Goal: Transaction & Acquisition: Purchase product/service

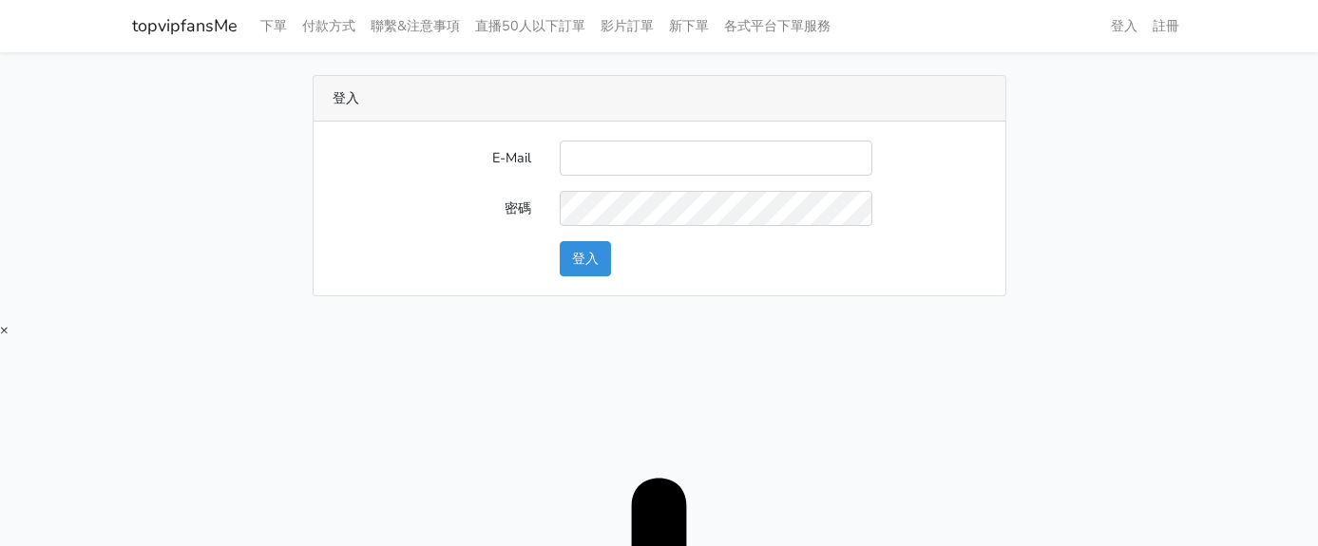
drag, startPoint x: 409, startPoint y: 299, endPoint x: 379, endPoint y: 431, distance: 134.4
drag, startPoint x: 379, startPoint y: 431, endPoint x: 326, endPoint y: 506, distance: 92.0
click at [608, 161] on input "E-Mail" at bounding box center [716, 158] width 313 height 35
type input "twtop123@uahoo.com.tw"
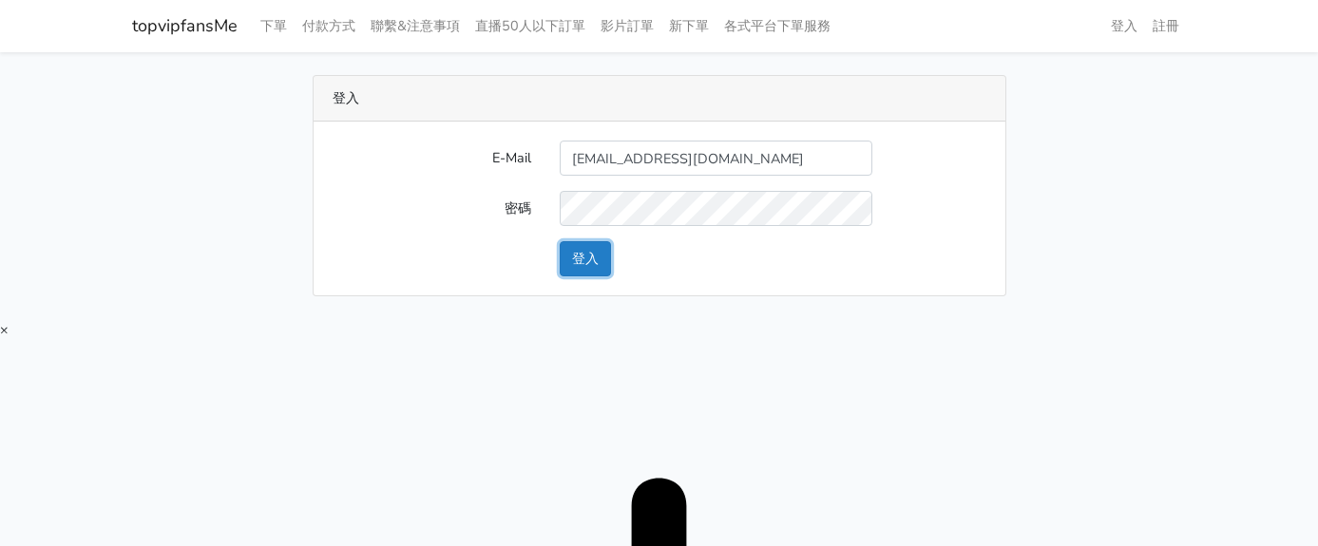
click at [605, 258] on button "登入" at bounding box center [585, 258] width 51 height 35
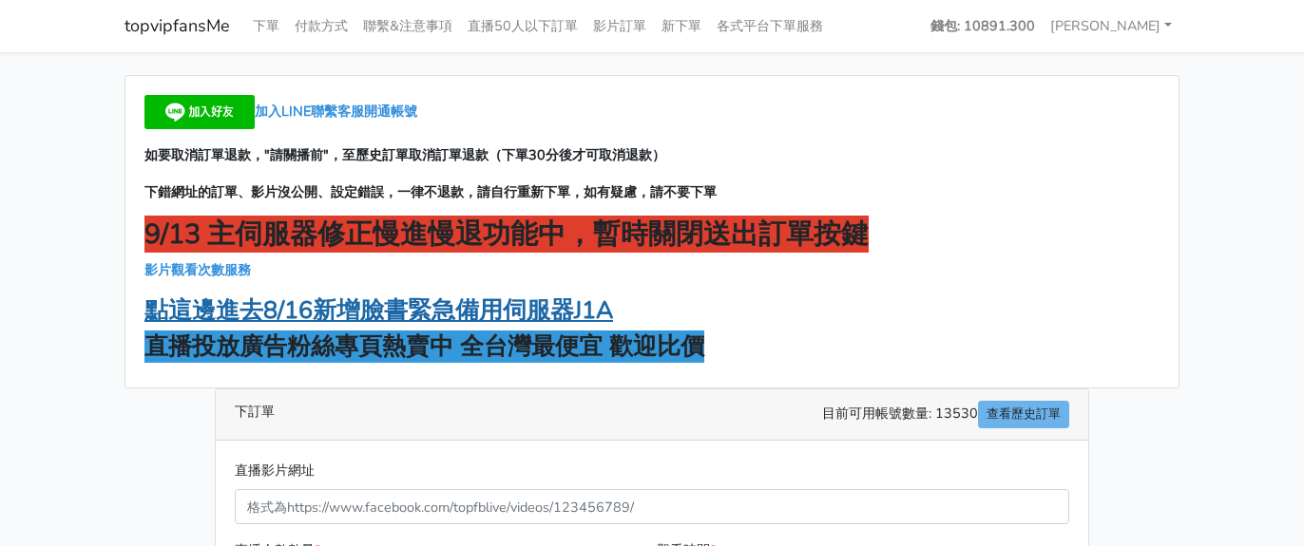
click at [546, 309] on strong "點這邊進去8/16新增臉書緊急備用伺服器J1A" at bounding box center [378, 311] width 469 height 32
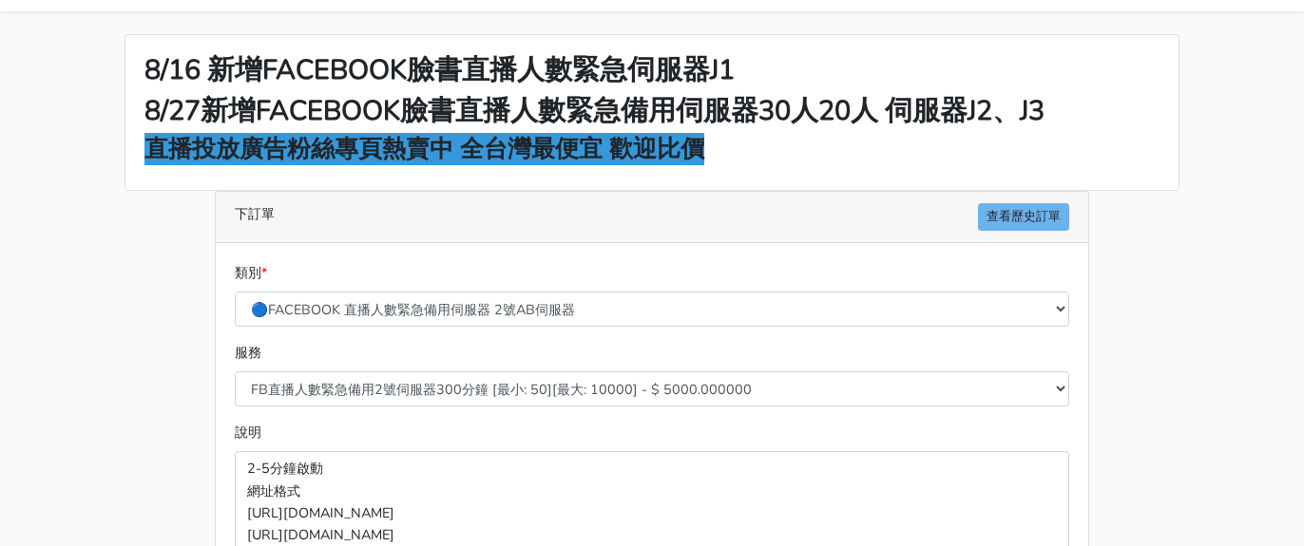
scroll to position [64, 0]
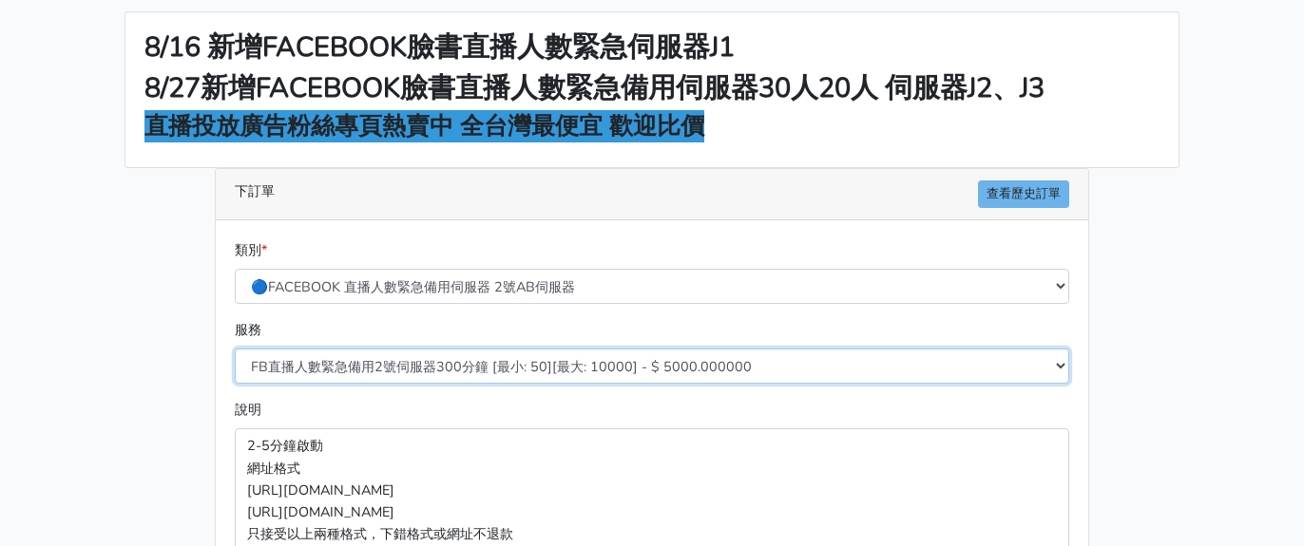
click at [426, 359] on select "FB直播人數緊急備用2號伺服器300分鐘 [最小: 50][最大: 10000] - $ 5000.000000 FB直播人數緊急備用2號伺服器60分鐘 [最…" at bounding box center [652, 366] width 834 height 35
click at [443, 362] on select "FB直播人數緊急備用2號伺服器300分鐘 [最小: 50][最大: 10000] - $ 5000.000000 FB直播人數緊急備用2號伺服器60分鐘 [最…" at bounding box center [652, 366] width 834 height 35
select select "578"
click at [235, 349] on select "FB直播人數緊急備用2號伺服器300分鐘 [最小: 50][最大: 10000] - $ 5000.000000 FB直播人數緊急備用2號伺服器60分鐘 [最…" at bounding box center [652, 366] width 834 height 35
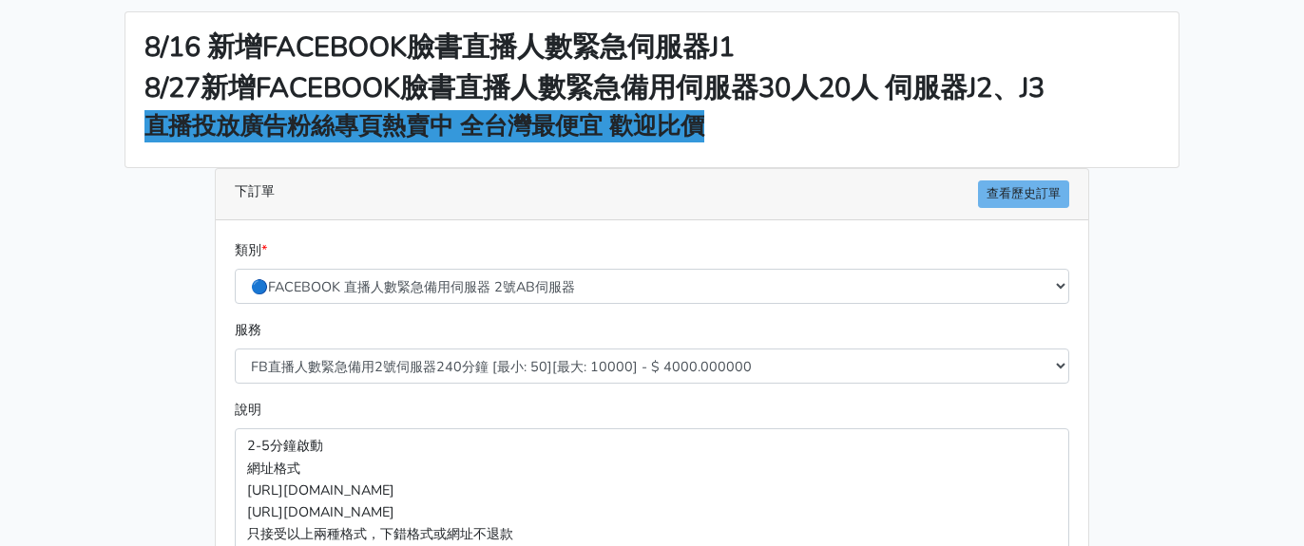
click at [178, 253] on div "8/16 新增FACEBOOK臉書直播人數緊急伺服器J1 8/27新增FACEBOOK臉書直播人數緊急備用伺服器30人20人 伺服器J2、J3 直播投放廣告粉…" at bounding box center [651, 446] width 1083 height 871
click at [1160, 178] on div "8/16 新增FACEBOOK臉書直播人數緊急伺服器J1 8/27新增FACEBOOK臉書直播人數緊急備用伺服器30人20人 伺服器J2、J3 直播投放廣告粉…" at bounding box center [651, 446] width 1083 height 871
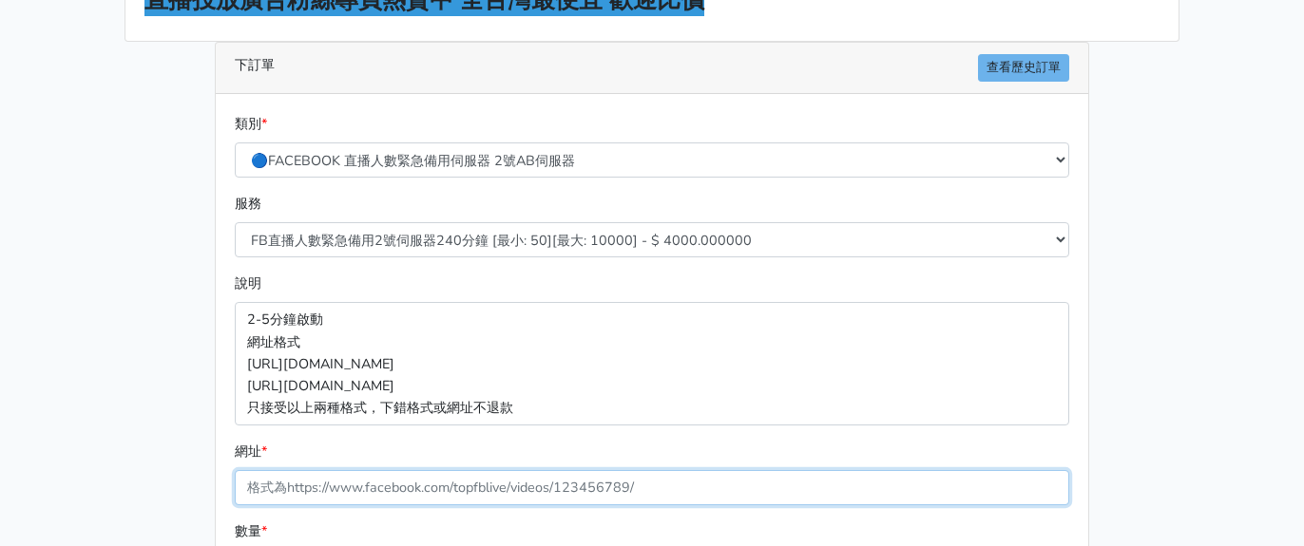
click at [420, 480] on input "網址 *" at bounding box center [652, 487] width 834 height 35
paste input "[URL][DOMAIN_NAME]"
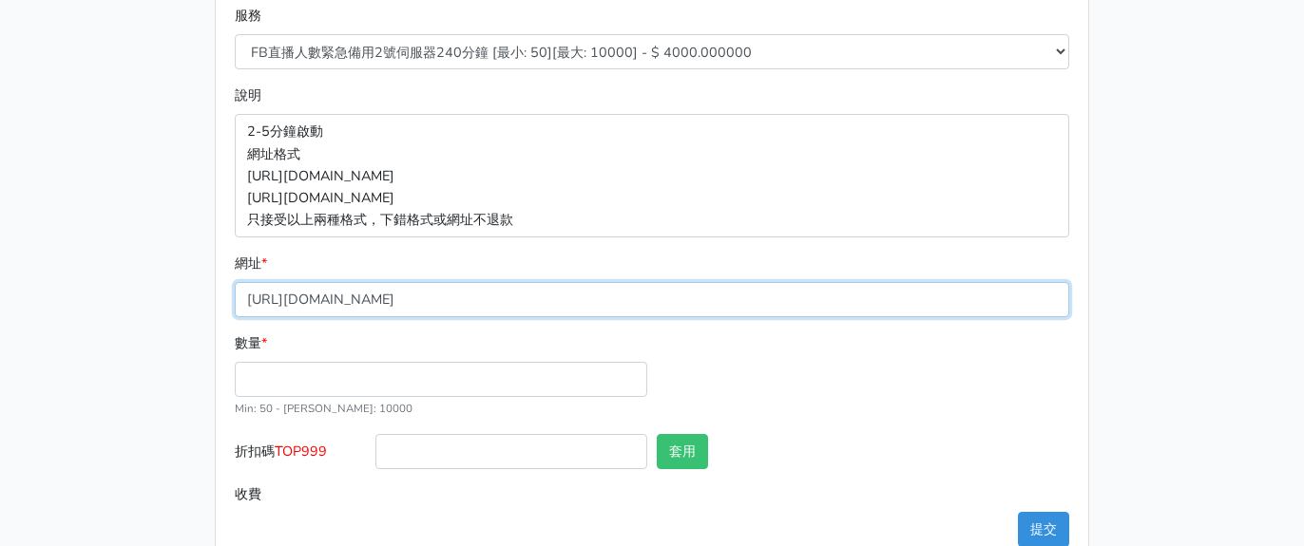
scroll to position [380, 0]
type input "[URL][DOMAIN_NAME]"
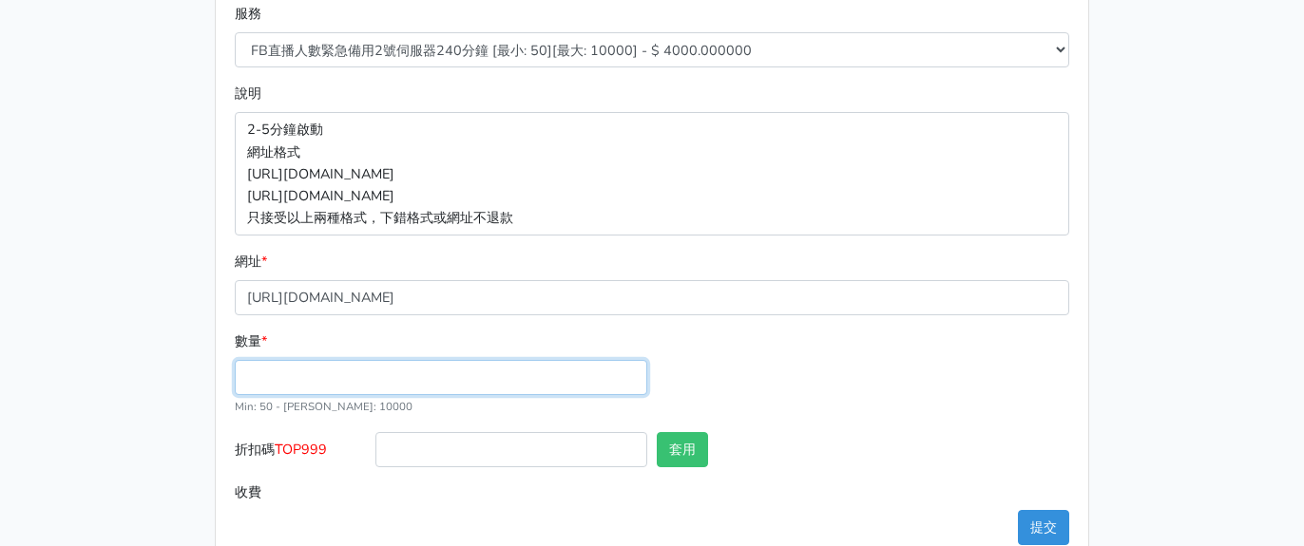
click at [306, 385] on input "數量 *" at bounding box center [441, 377] width 412 height 35
type input "100"
type input "400.000"
click at [313, 449] on span "TOP999" at bounding box center [301, 449] width 52 height 19
click at [375, 449] on input "折扣碼 TOP999" at bounding box center [511, 449] width 272 height 35
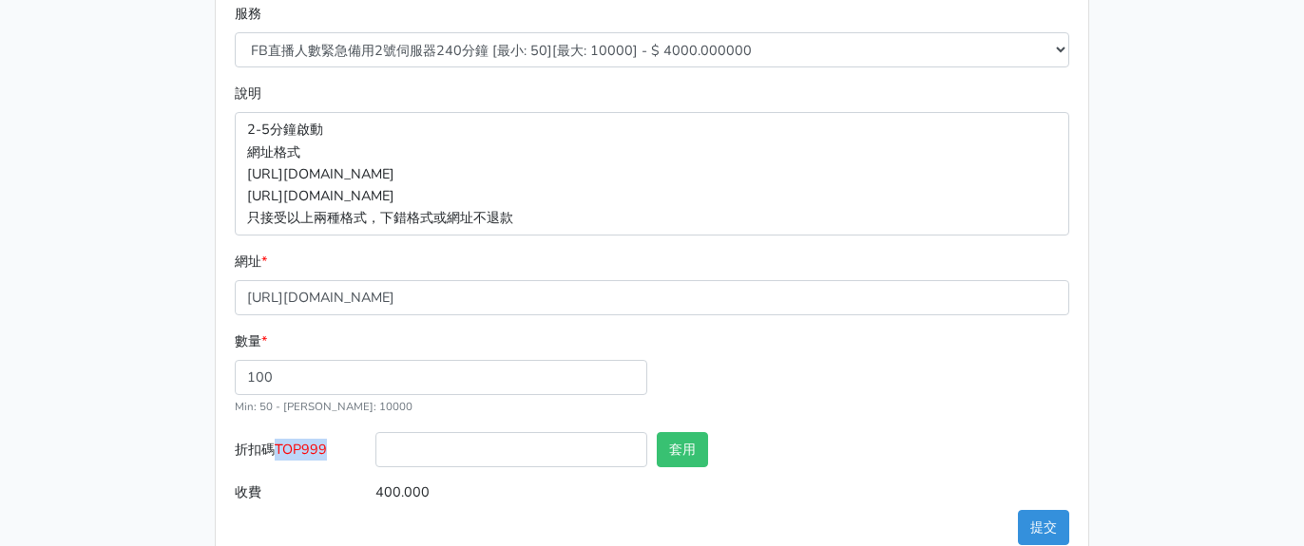
click at [313, 449] on span "TOP999" at bounding box center [301, 449] width 52 height 19
click at [375, 449] on input "折扣碼 TOP999" at bounding box center [511, 449] width 272 height 35
copy span "TOP999"
drag, startPoint x: 430, startPoint y: 458, endPoint x: 644, endPoint y: 473, distance: 215.3
click at [435, 459] on input "折扣碼 TOP999" at bounding box center [511, 449] width 272 height 35
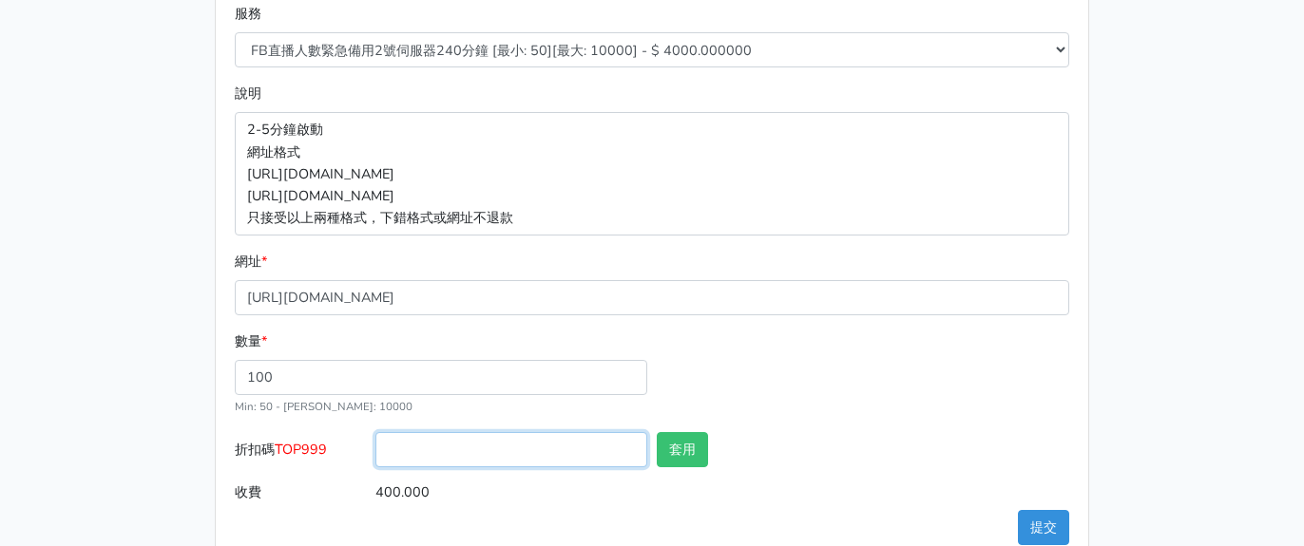
paste input "TOP999"
type input "TOP999"
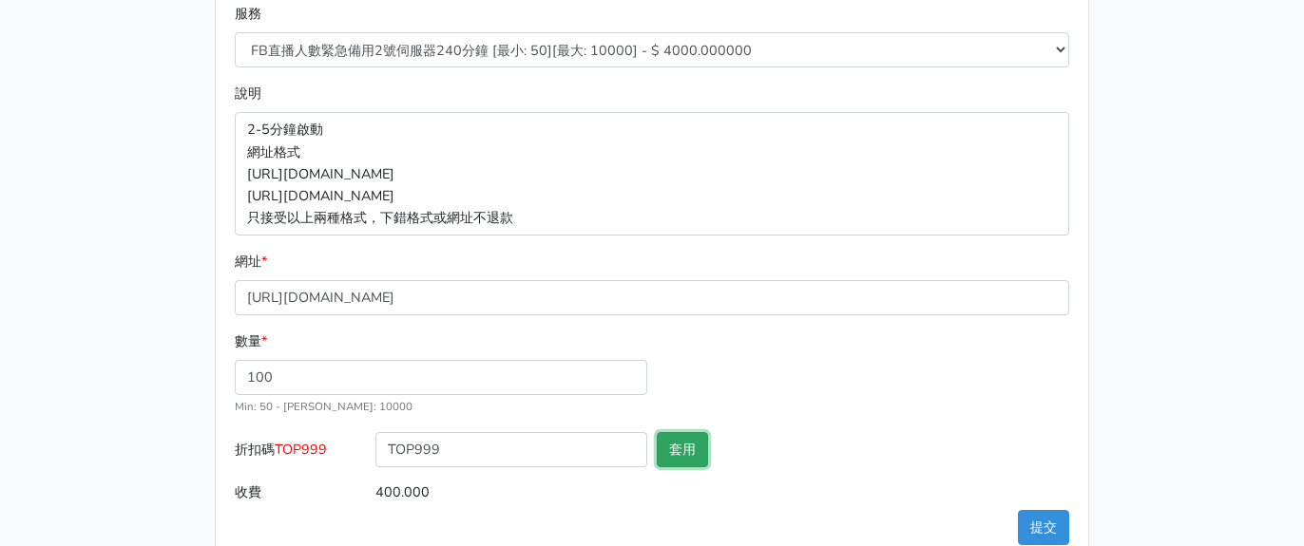
click at [669, 458] on button "套用" at bounding box center [682, 449] width 51 height 35
type input "套用失敗"
click at [1038, 520] on button "提交" at bounding box center [1043, 527] width 51 height 35
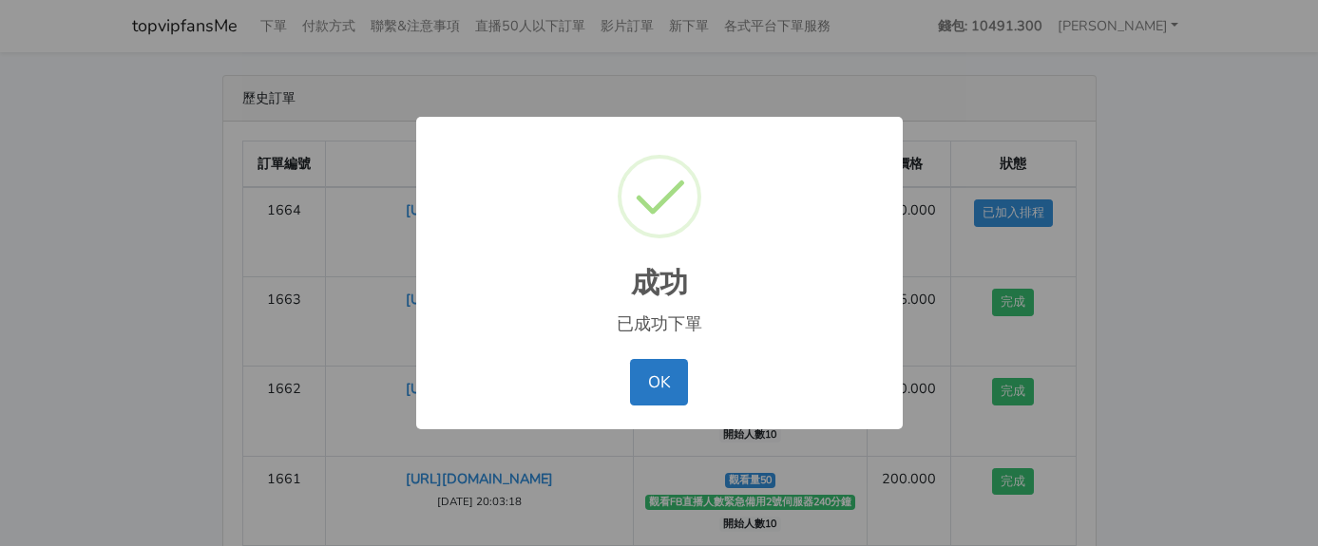
drag, startPoint x: 1096, startPoint y: 178, endPoint x: 910, endPoint y: 268, distance: 206.1
click at [1092, 178] on div "成功 × 已成功下單 OK No Cancel" at bounding box center [659, 273] width 1318 height 546
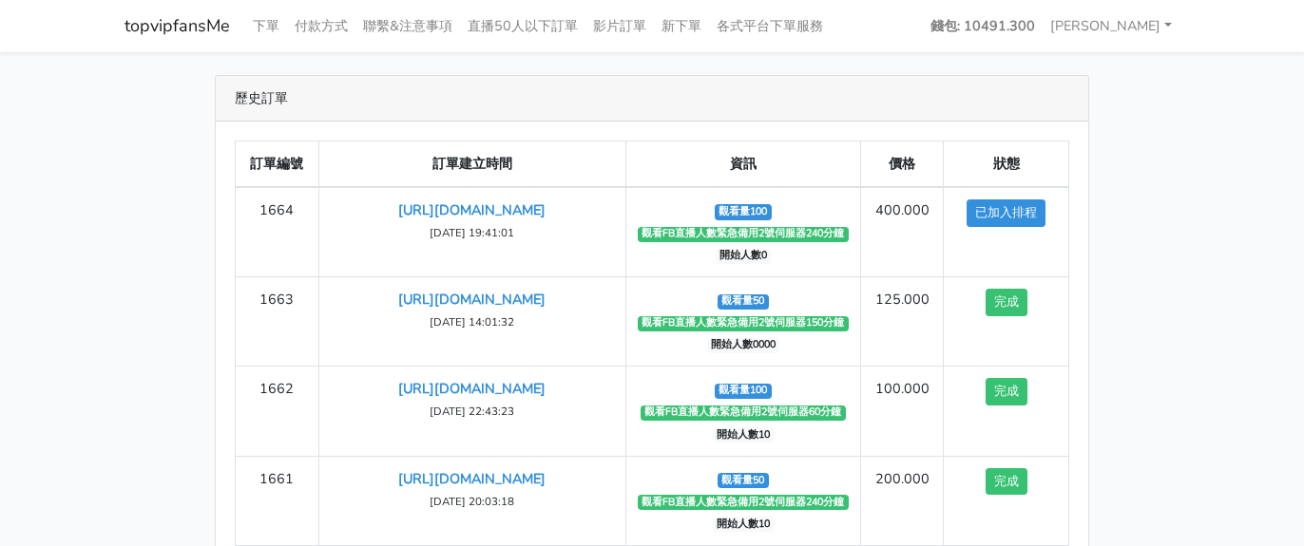
click at [1052, 163] on th "狀態" at bounding box center [1006, 165] width 125 height 47
click at [274, 21] on link "下單" at bounding box center [266, 26] width 42 height 37
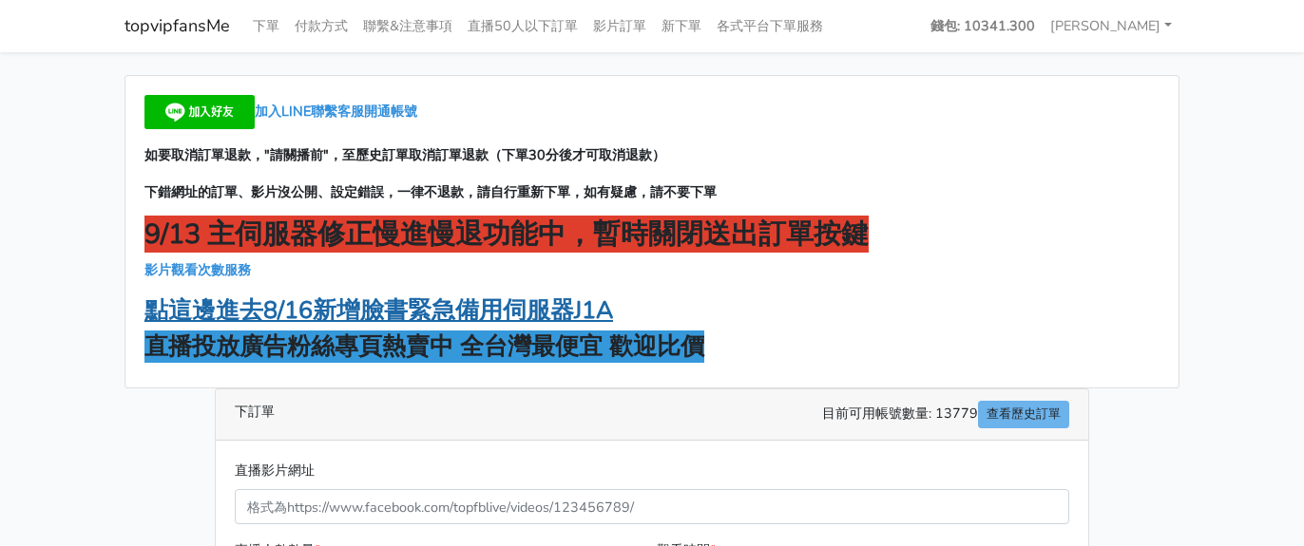
click at [545, 305] on strong "點這邊進去8/16新增臉書緊急備用伺服器J1A" at bounding box center [378, 311] width 469 height 32
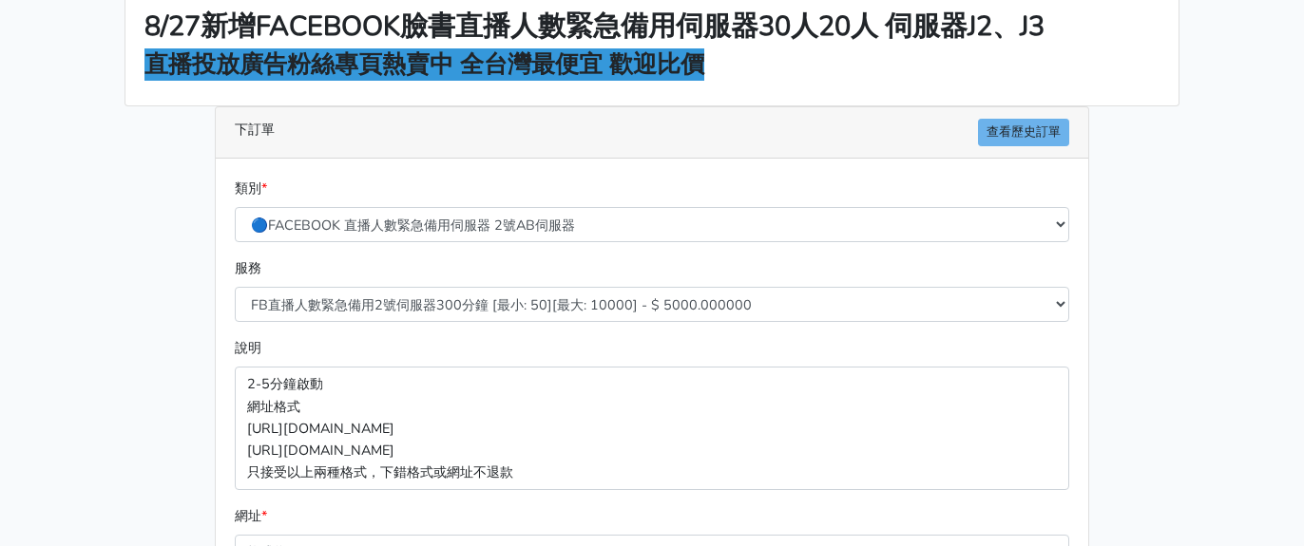
scroll to position [126, 0]
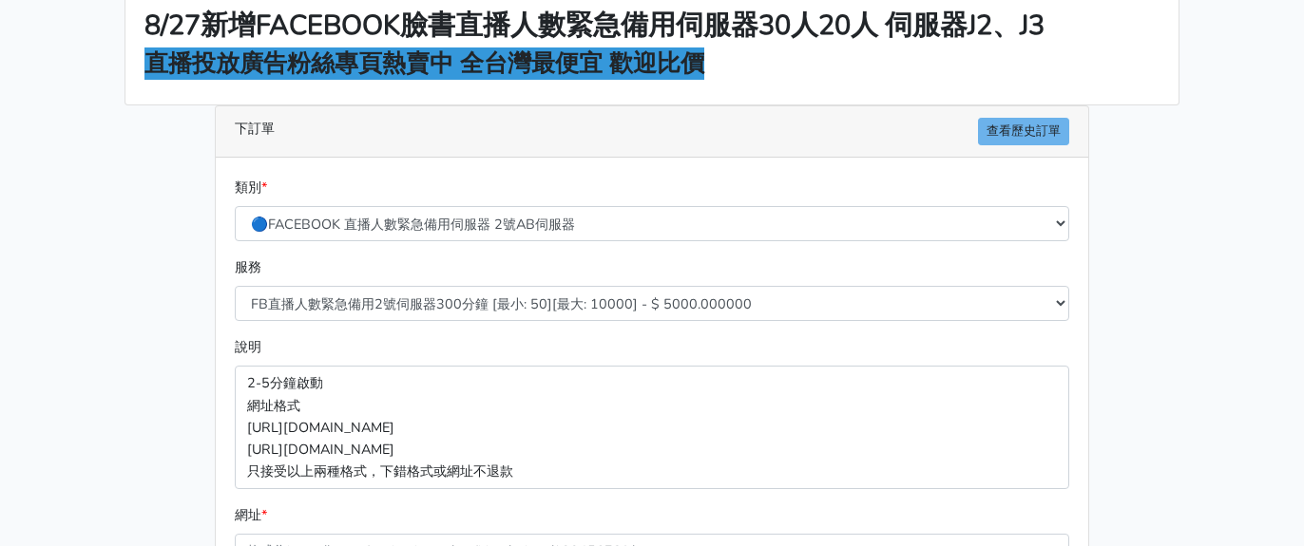
drag, startPoint x: 427, startPoint y: 321, endPoint x: 440, endPoint y: 312, distance: 16.4
click at [429, 320] on div "服務 FB直播人數緊急備用2號伺服器300分鐘 [最小: 50][最大: 10000] - $ 5000.000000 FB直播人數緊急備用2號伺服器60分鐘…" at bounding box center [652, 297] width 844 height 80
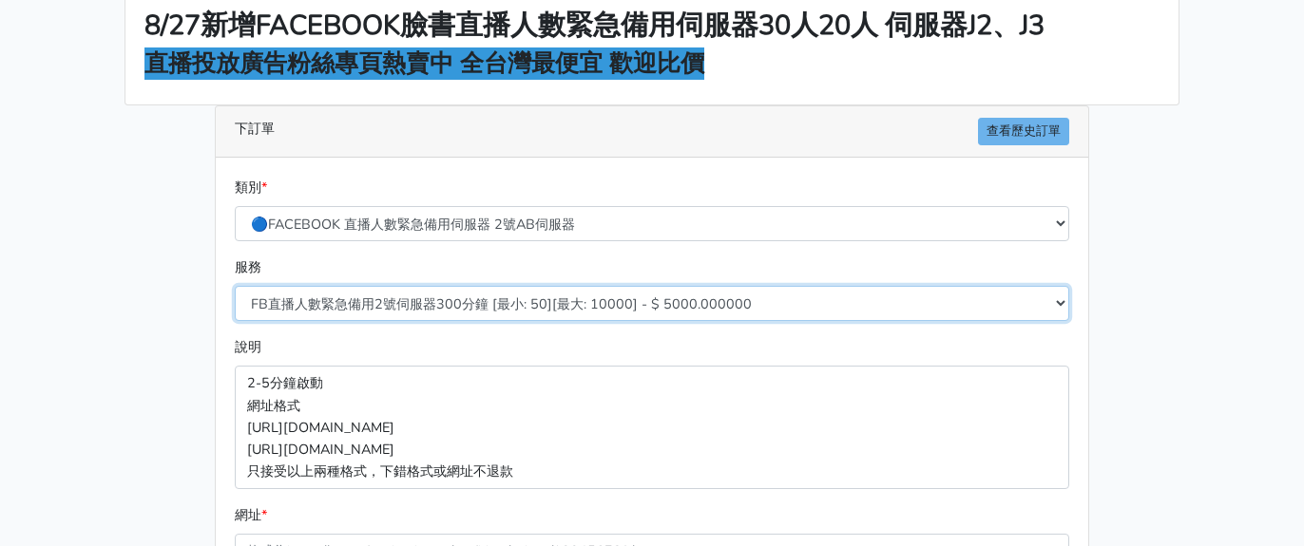
click at [437, 311] on select "FB直播人數緊急備用2號伺服器300分鐘 [最小: 50][最大: 10000] - $ 5000.000000 FB直播人數緊急備用2號伺服器60分鐘 [最…" at bounding box center [652, 303] width 834 height 35
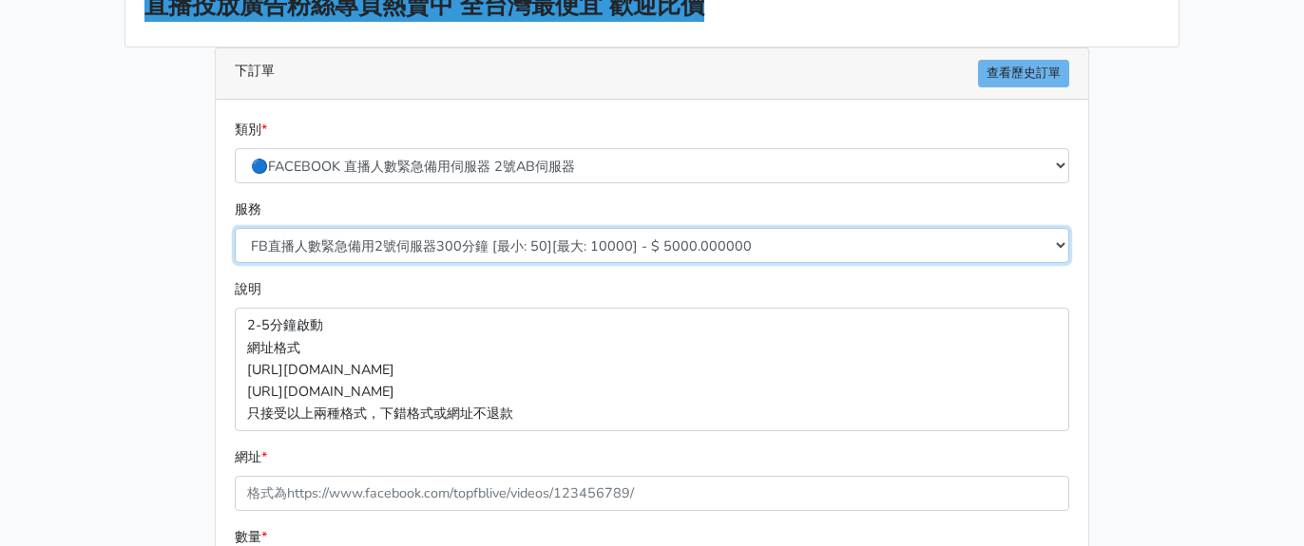
scroll to position [254, 0]
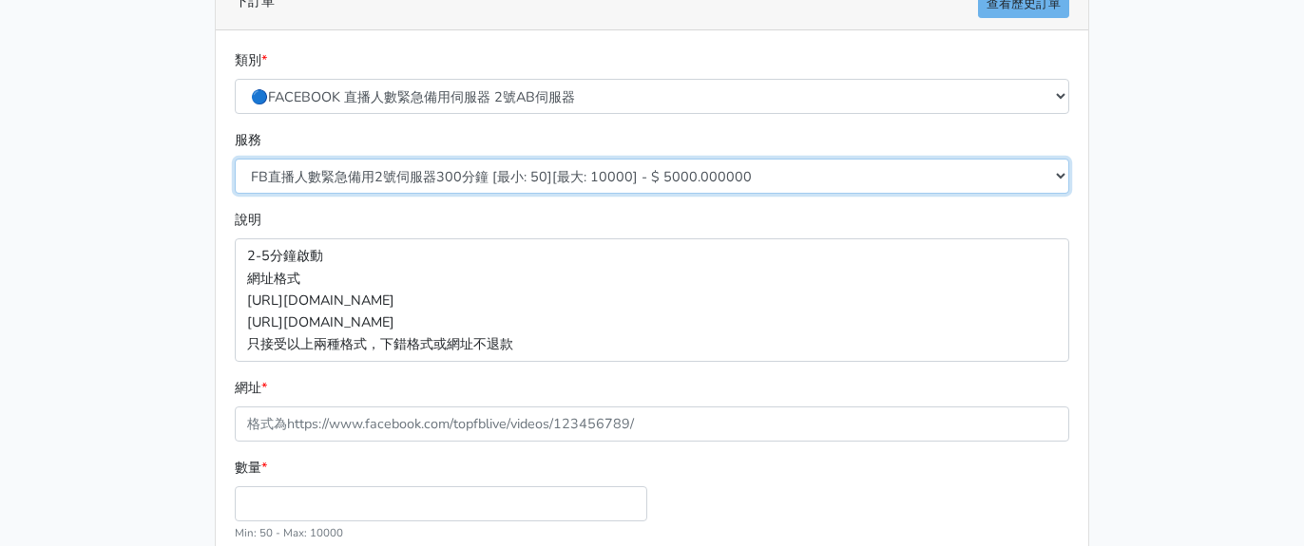
drag, startPoint x: 459, startPoint y: 176, endPoint x: 458, endPoint y: 185, distance: 9.6
click at [459, 178] on select "FB直播人數緊急備用2號伺服器300分鐘 [最小: 50][最大: 10000] - $ 5000.000000 FB直播人數緊急備用2號伺服器60分鐘 [最…" at bounding box center [652, 176] width 834 height 35
select select "577"
click at [235, 159] on select "FB直播人數緊急備用2號伺服器300分鐘 [最小: 50][最大: 10000] - $ 5000.000000 FB直播人數緊急備用2號伺服器60分鐘 [最…" at bounding box center [652, 176] width 834 height 35
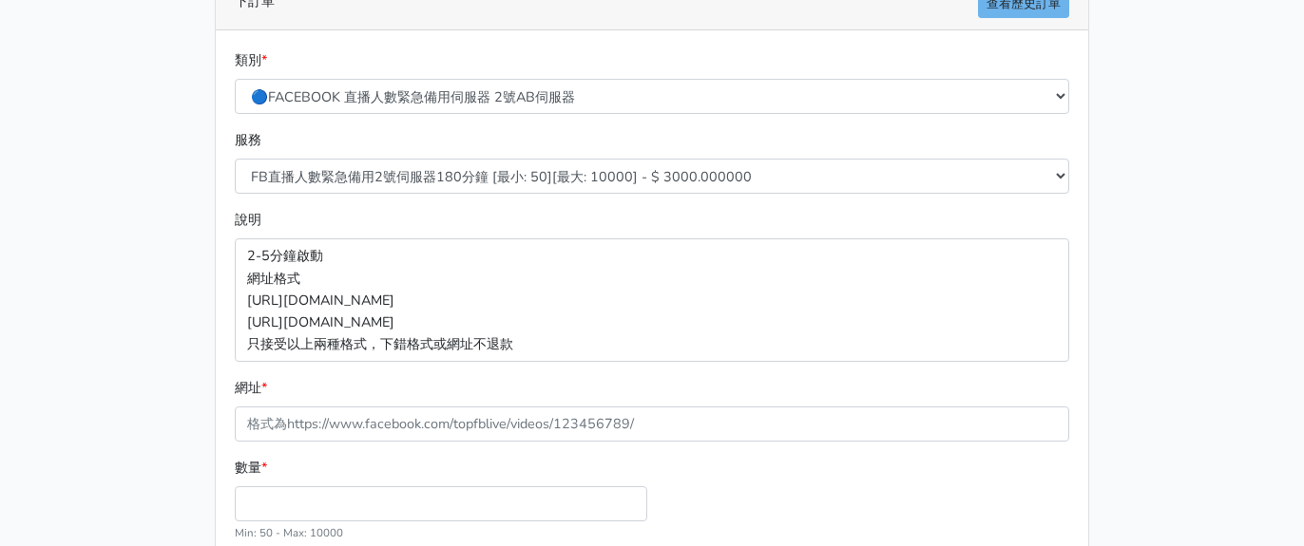
drag, startPoint x: 197, startPoint y: 238, endPoint x: 227, endPoint y: 282, distance: 54.0
click at [197, 239] on div "8/16 新增FACEBOOK臉書直播人數緊急伺服器J1 8/27新增FACEBOOK臉書直播人數緊急備用伺服器30人20人 伺服器J2、J3 直播投放廣告粉…" at bounding box center [651, 256] width 1083 height 871
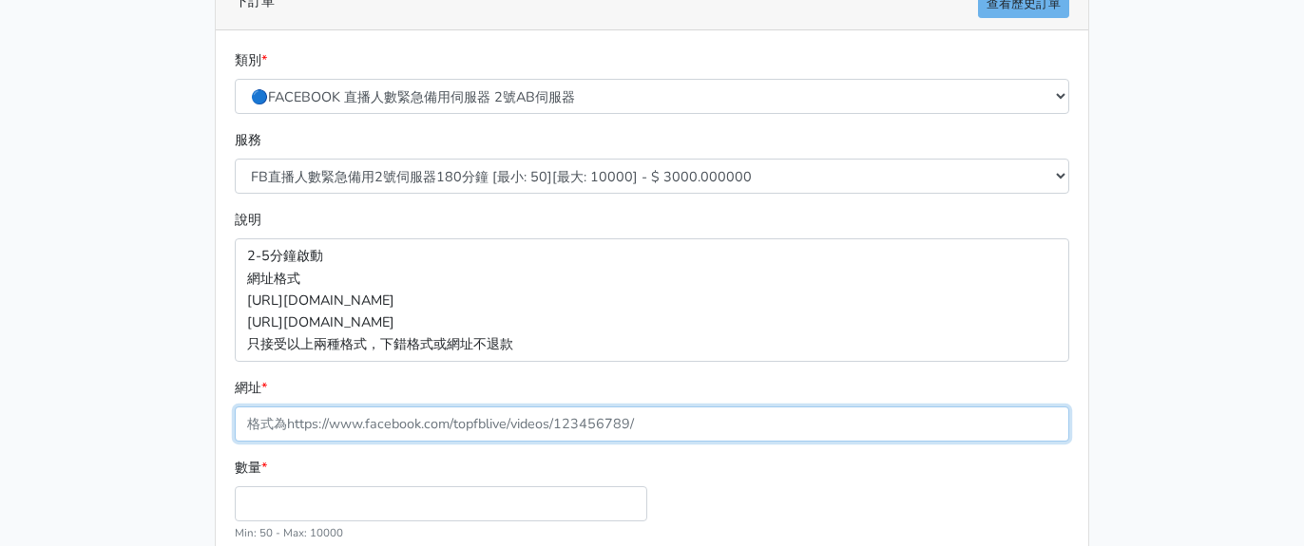
click at [392, 413] on input "網址 *" at bounding box center [652, 424] width 834 height 35
paste input "[URL][DOMAIN_NAME]"
type input "[URL][DOMAIN_NAME]"
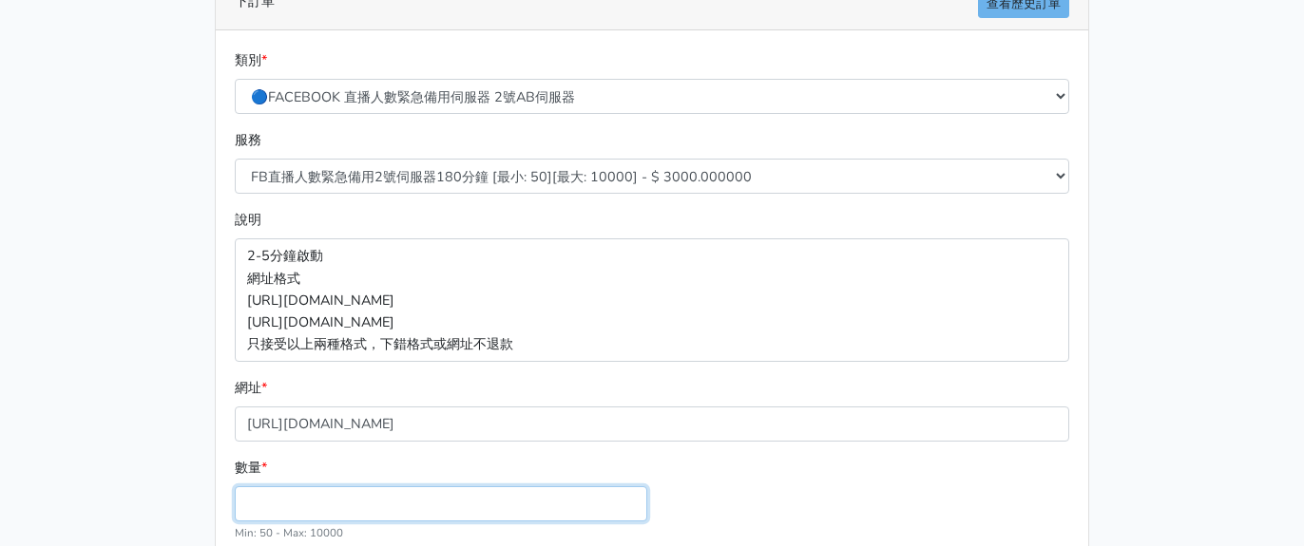
click at [379, 491] on input "數量 *" at bounding box center [441, 504] width 412 height 35
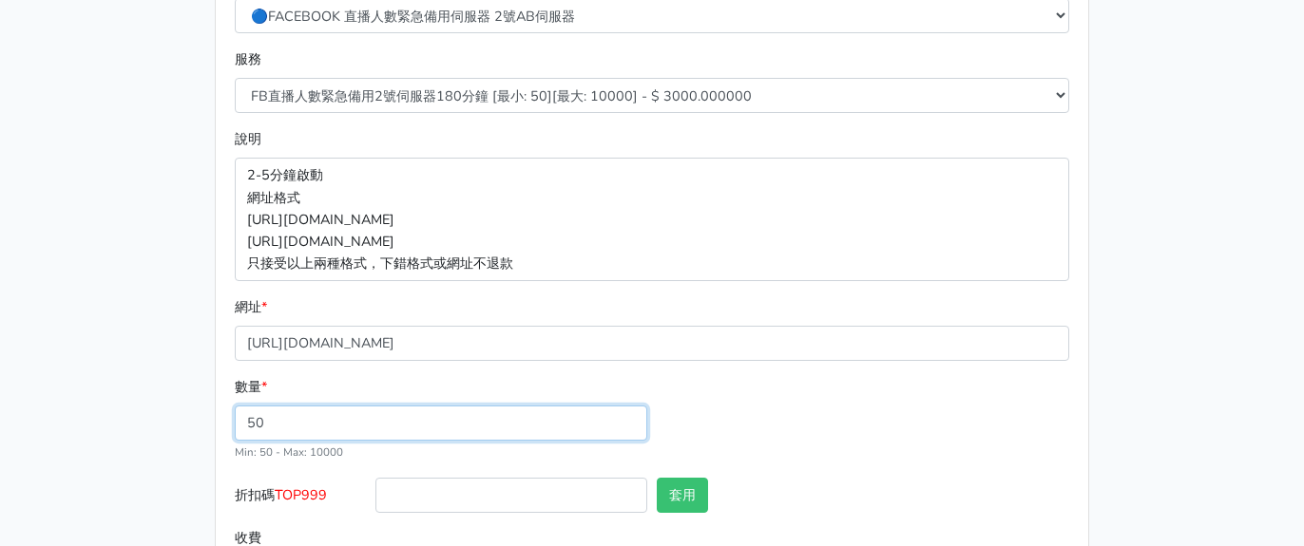
scroll to position [422, 0]
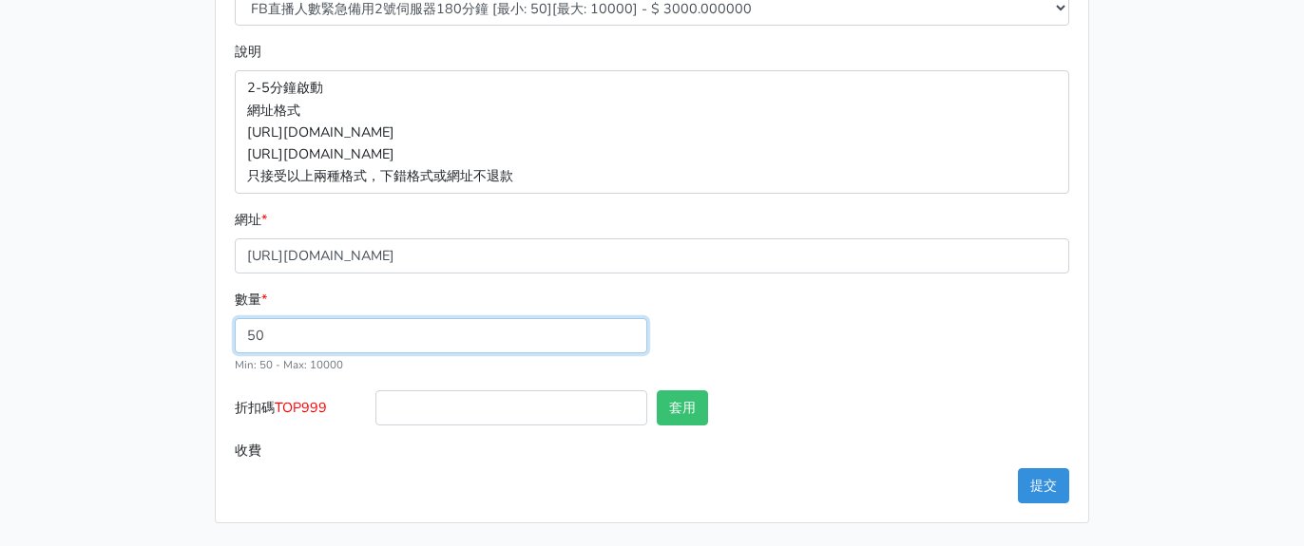
type input "50"
type input "150.000"
click at [306, 410] on span "TOP999" at bounding box center [301, 407] width 52 height 19
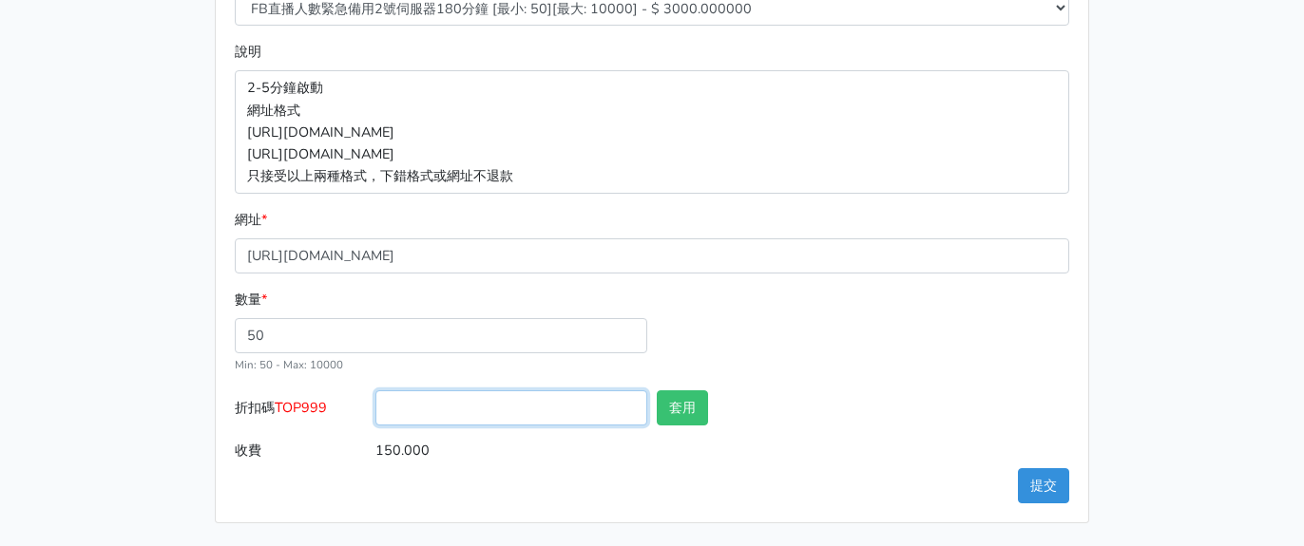
click at [375, 410] on input "折扣碼 TOP999" at bounding box center [511, 408] width 272 height 35
click at [307, 410] on span "TOP999" at bounding box center [301, 407] width 52 height 19
click at [375, 410] on input "折扣碼 TOP999" at bounding box center [511, 408] width 272 height 35
click at [307, 410] on span "TOP999" at bounding box center [301, 407] width 52 height 19
click at [375, 410] on input "折扣碼 TOP999" at bounding box center [511, 408] width 272 height 35
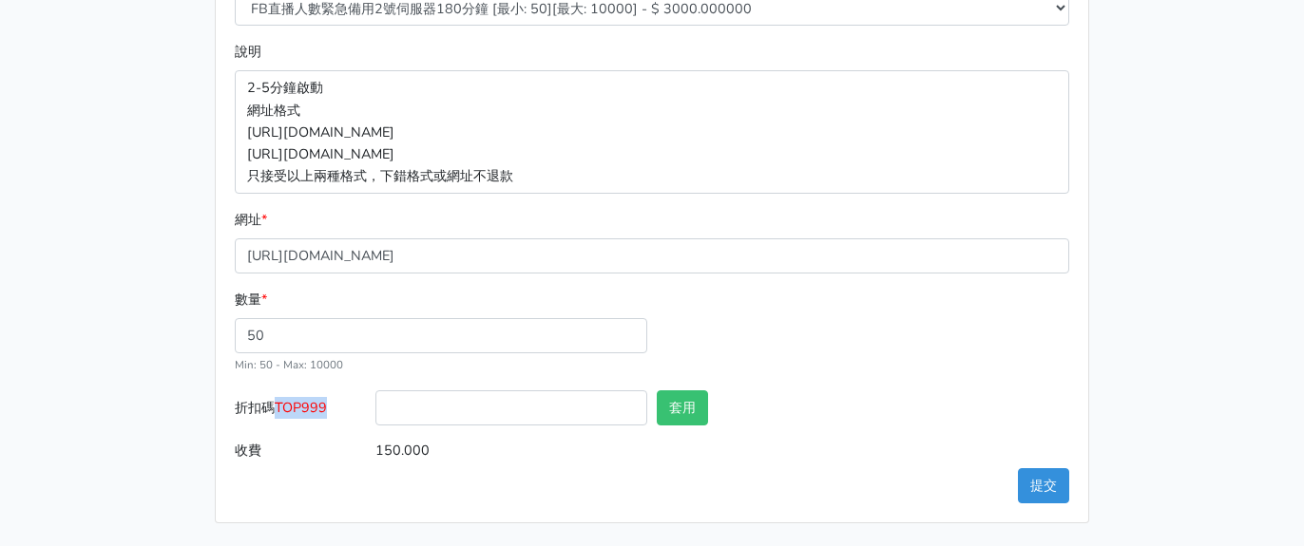
copy span "TOP999"
click at [525, 433] on input "150.000" at bounding box center [722, 450] width 694 height 35
click at [559, 408] on input "折扣碼 TOP999" at bounding box center [511, 408] width 272 height 35
paste input "TOP999"
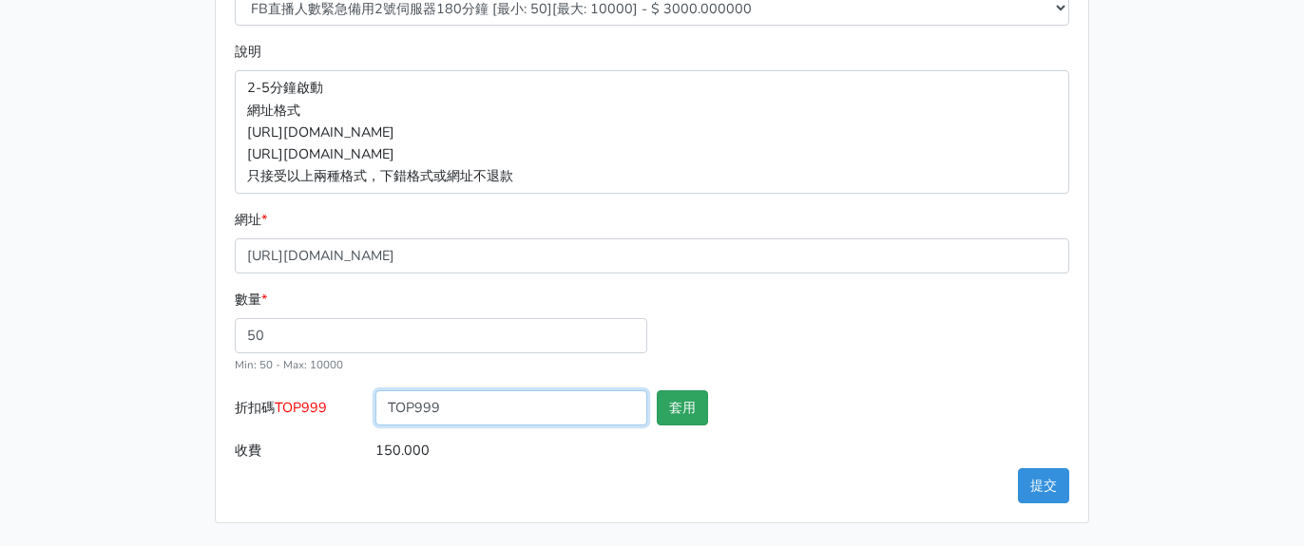
type input "TOP999"
drag, startPoint x: 678, startPoint y: 411, endPoint x: 782, endPoint y: 478, distance: 123.9
click at [678, 412] on button "套用" at bounding box center [682, 408] width 51 height 35
type input "套用失敗"
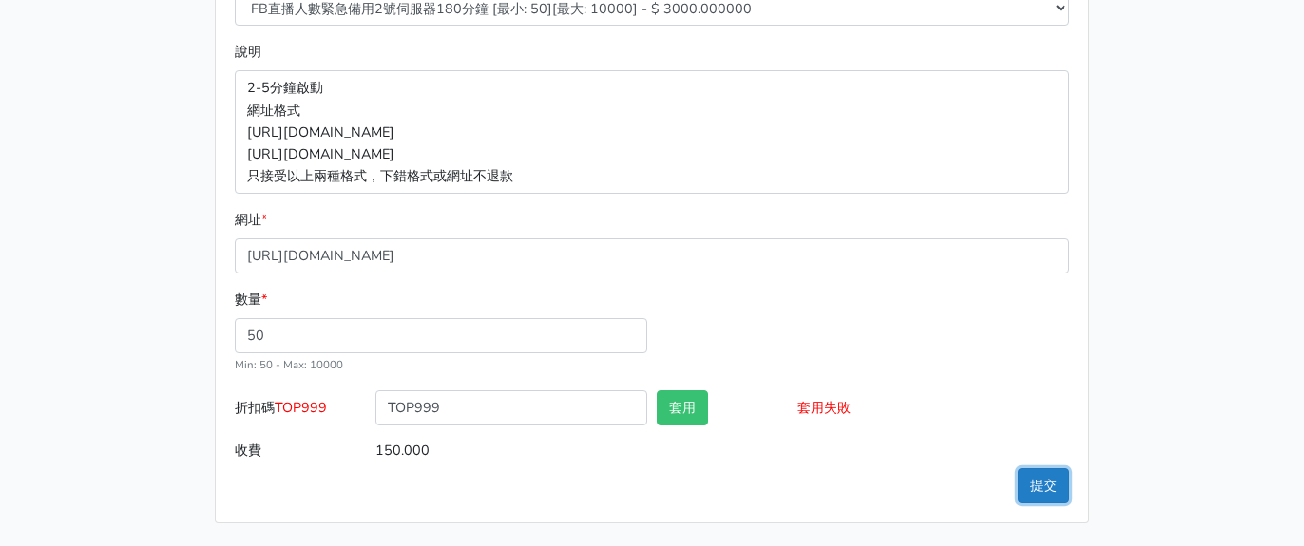
click at [1056, 483] on button "提交" at bounding box center [1043, 486] width 51 height 35
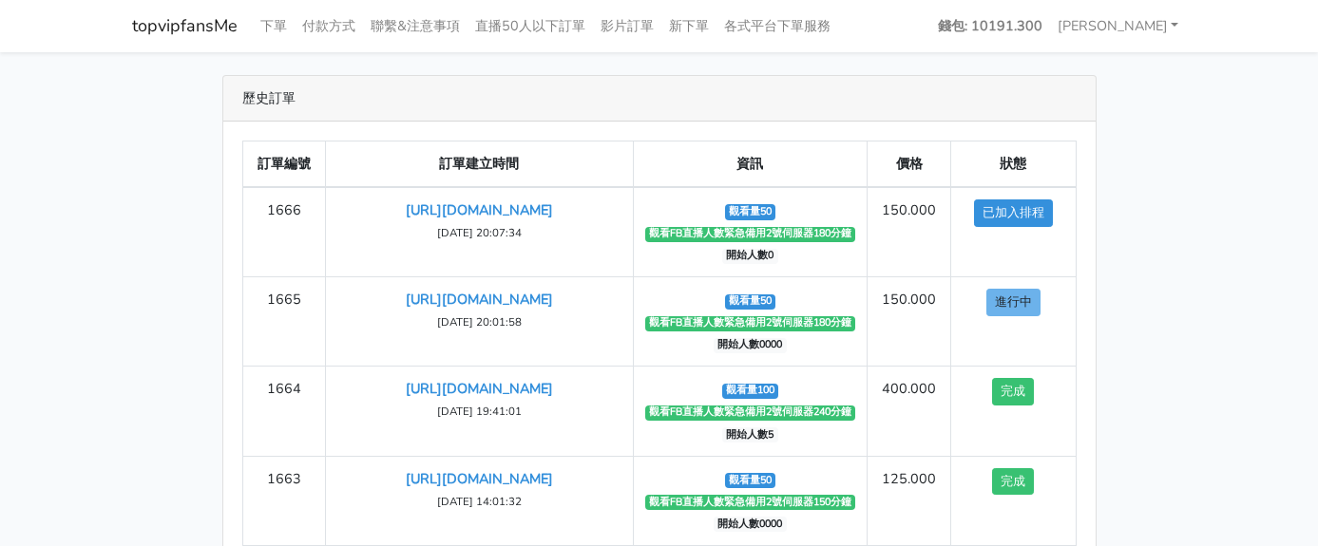
drag, startPoint x: 663, startPoint y: 366, endPoint x: 595, endPoint y: 106, distance: 268.3
